Goal: Task Accomplishment & Management: Manage account settings

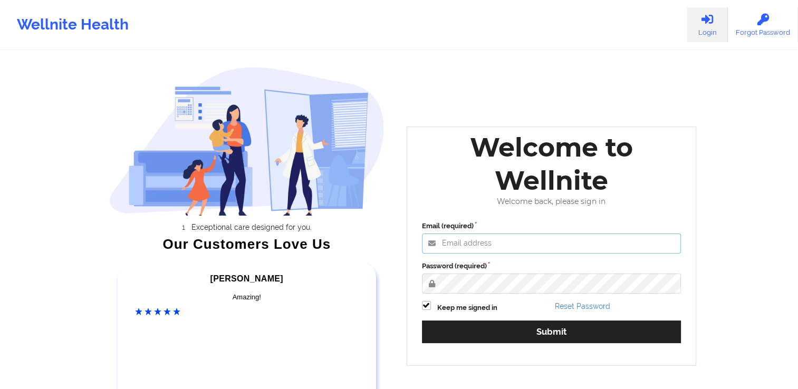
click at [478, 249] on input "Email (required)" at bounding box center [551, 244] width 259 height 20
type input "[EMAIL_ADDRESS][DOMAIN_NAME]"
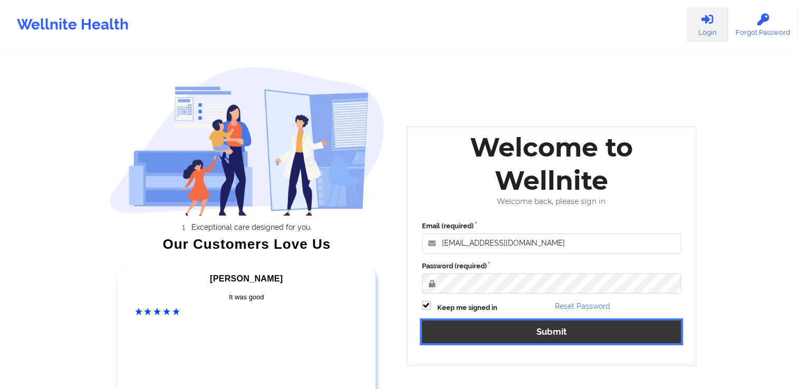
click at [534, 335] on button "Submit" at bounding box center [551, 332] width 259 height 23
click at [536, 330] on button "Submit" at bounding box center [551, 332] width 259 height 23
click at [563, 333] on button "Submit" at bounding box center [551, 332] width 259 height 23
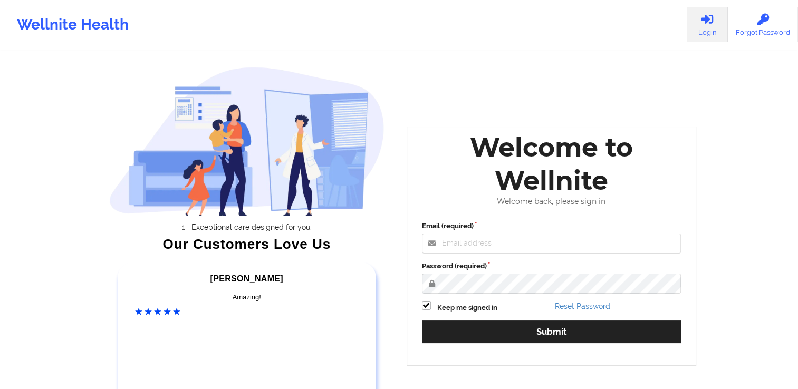
click at [705, 28] on link "Login" at bounding box center [707, 24] width 41 height 35
click at [476, 242] on input "Email (required)" at bounding box center [551, 244] width 259 height 20
type input "[EMAIL_ADDRESS][DOMAIN_NAME]"
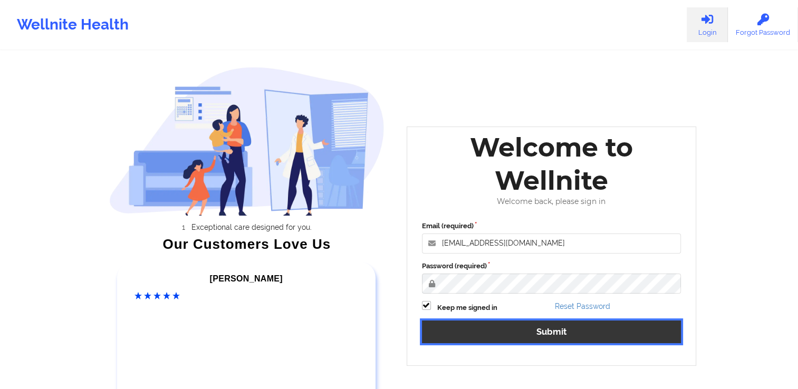
click at [536, 331] on button "Submit" at bounding box center [551, 332] width 259 height 23
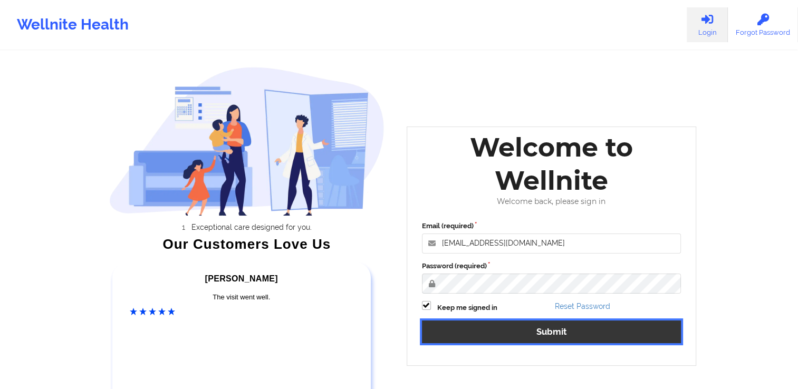
click at [565, 332] on button "Submit" at bounding box center [551, 332] width 259 height 23
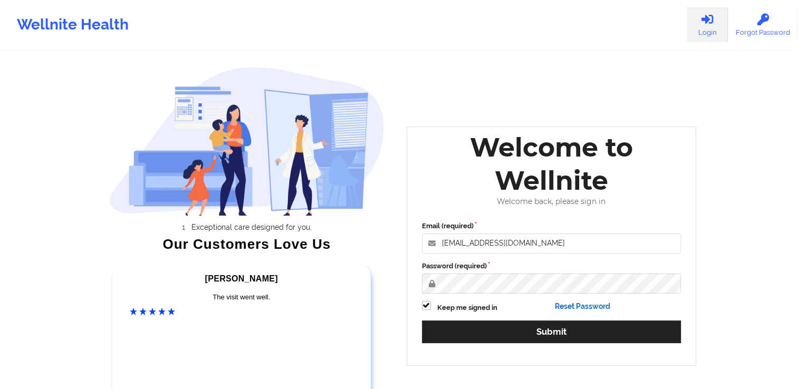
click at [586, 304] on link "Reset Password" at bounding box center [582, 306] width 55 height 8
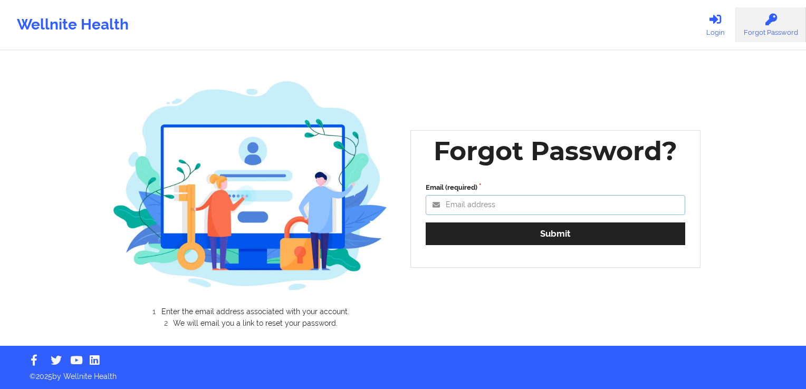
click at [508, 199] on input "Email (required)" at bounding box center [555, 205] width 259 height 20
type input "[EMAIL_ADDRESS][DOMAIN_NAME]"
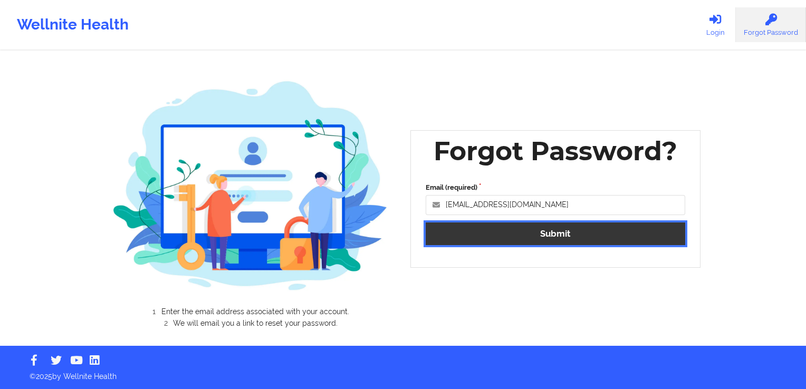
click at [554, 230] on button "Submit" at bounding box center [555, 234] width 259 height 23
